Goal: Check status: Check status

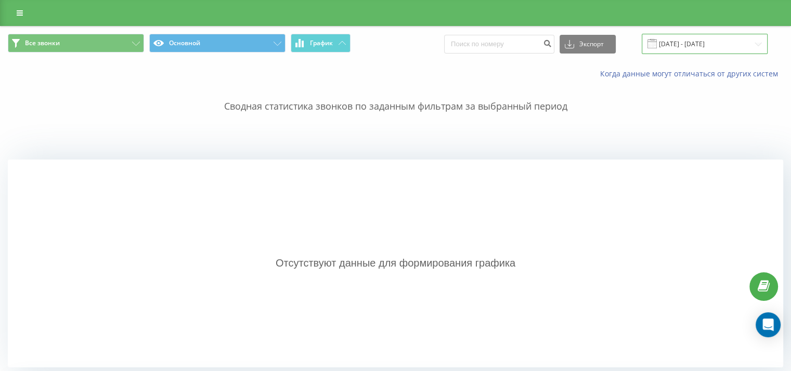
click at [672, 46] on input "[DATE] - [DATE]" at bounding box center [705, 44] width 126 height 20
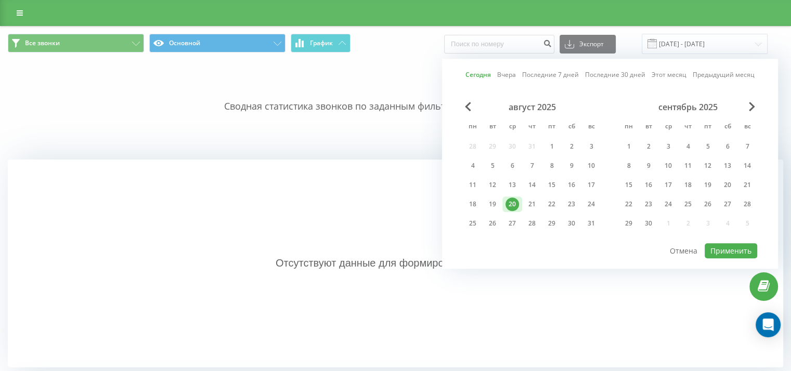
click at [729, 239] on div "август 2025 пн вт ср чт пт сб вс 28 29 30 31 1 2 3 4 5 6 7 8 9 10 11 12 13 14 1…" at bounding box center [610, 172] width 294 height 140
click at [728, 243] on button "Применить" at bounding box center [730, 250] width 53 height 15
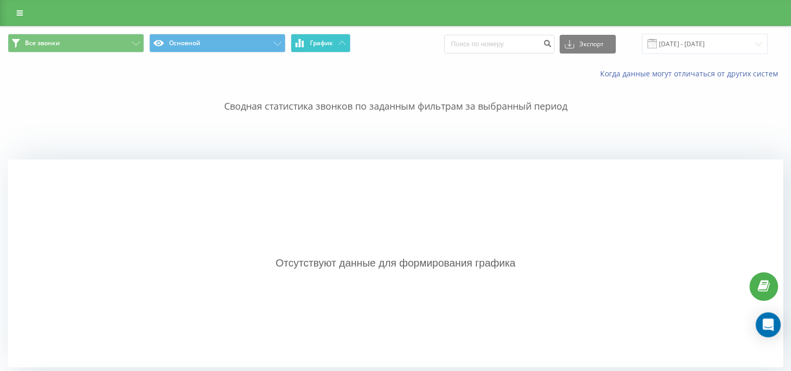
click at [341, 45] on button "График" at bounding box center [321, 43] width 60 height 19
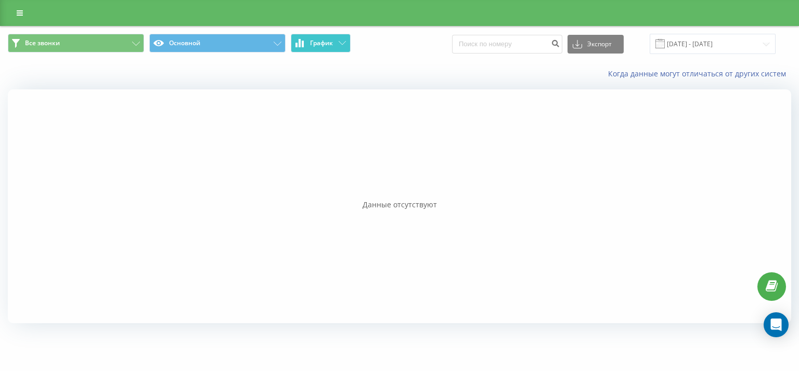
click at [341, 45] on button "График" at bounding box center [321, 43] width 60 height 19
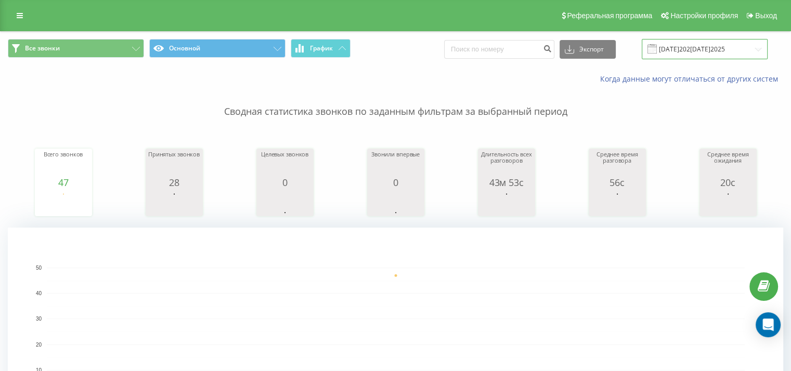
click at [717, 49] on input "[DATE]202[DATE]2025" at bounding box center [705, 49] width 126 height 20
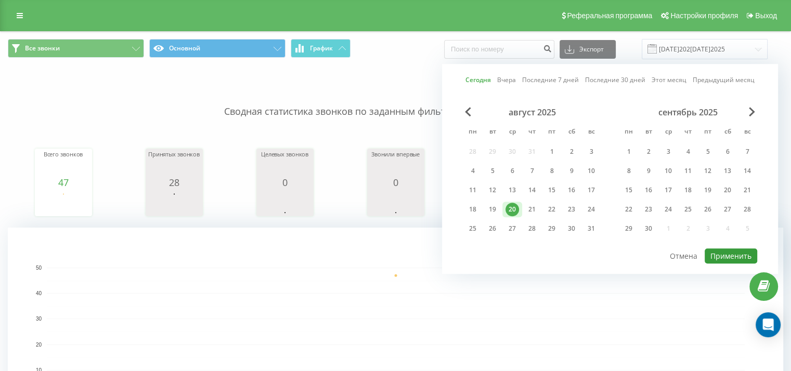
click at [742, 251] on button "Применить" at bounding box center [730, 255] width 53 height 15
